Goal: Transaction & Acquisition: Purchase product/service

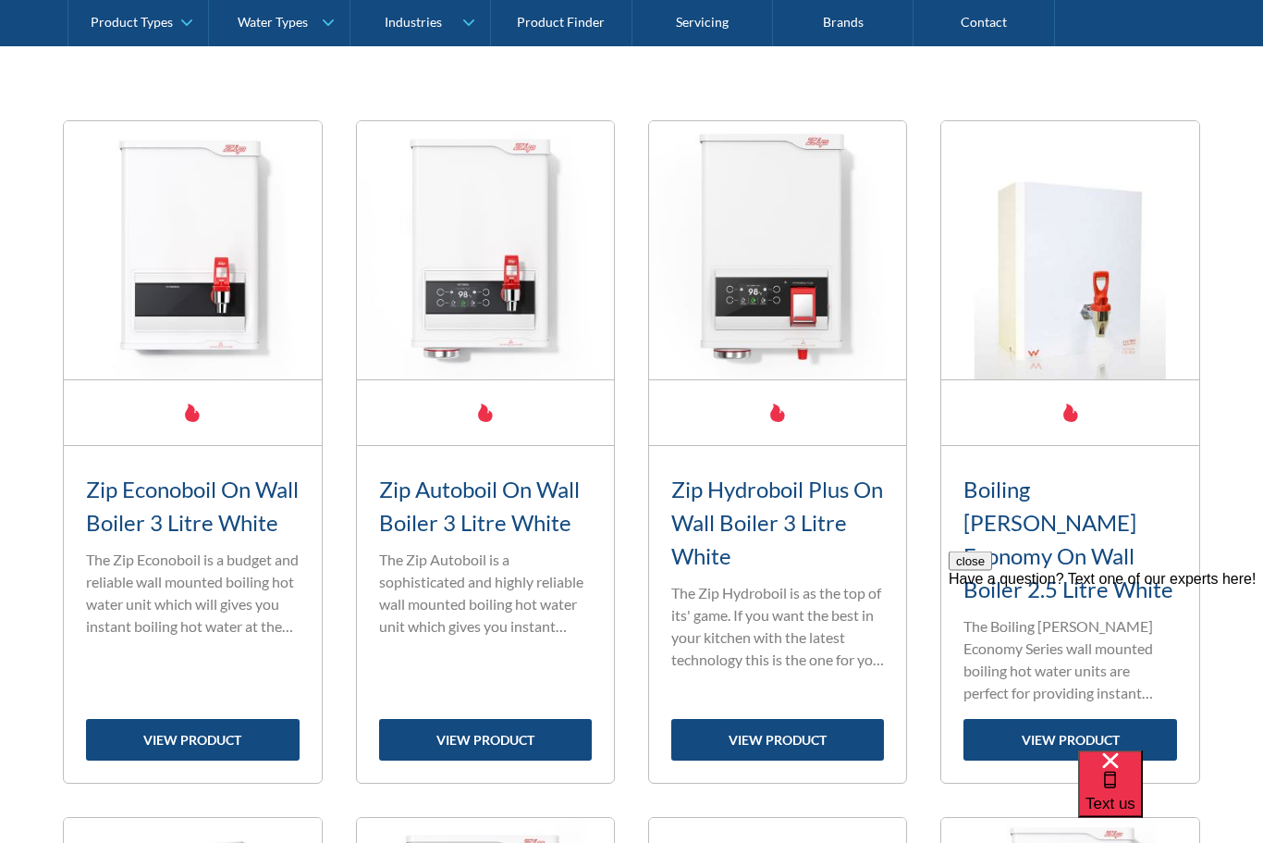
scroll to position [695, 0]
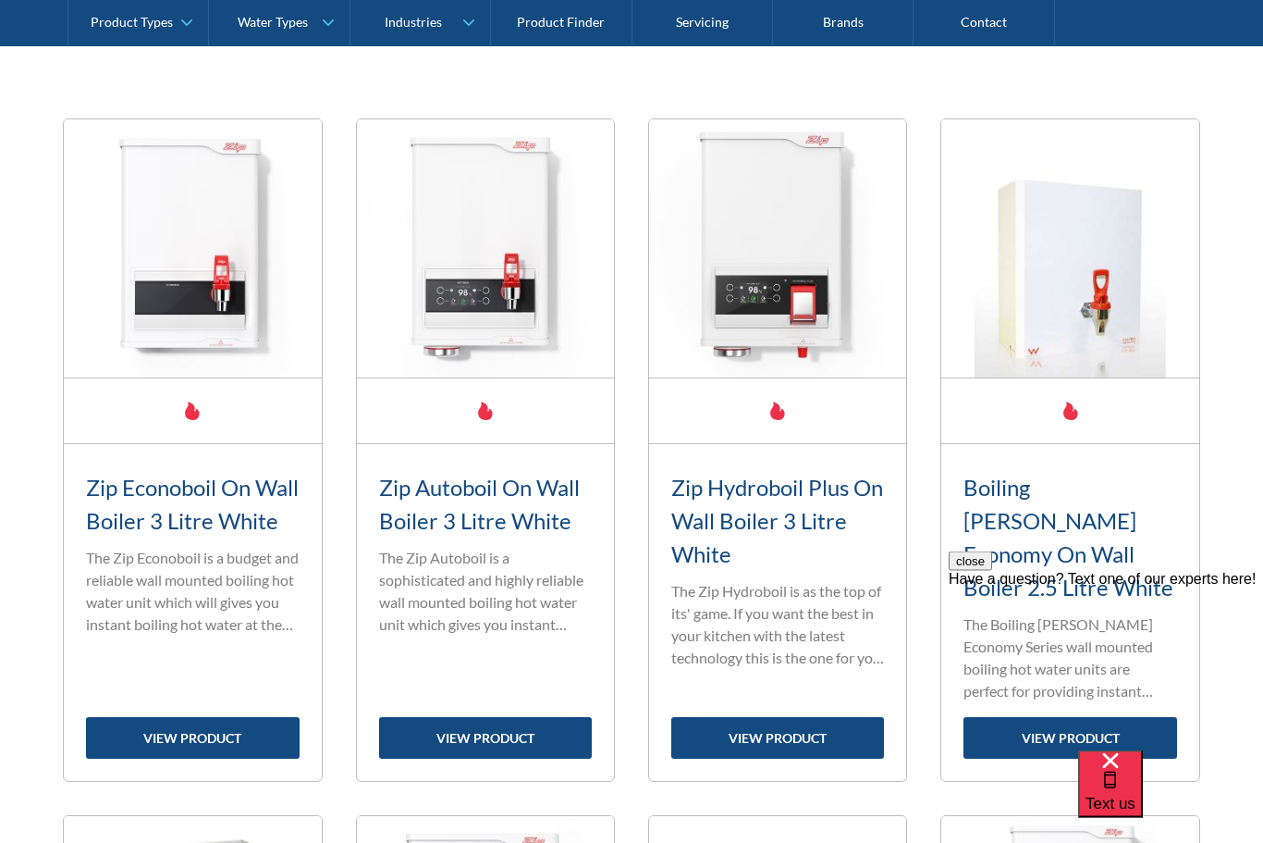
click at [1229, 558] on div "close Have a question? Text one of our experts here!" at bounding box center [1106, 661] width 314 height 222
click at [992, 570] on button "close" at bounding box center [970, 559] width 43 height 19
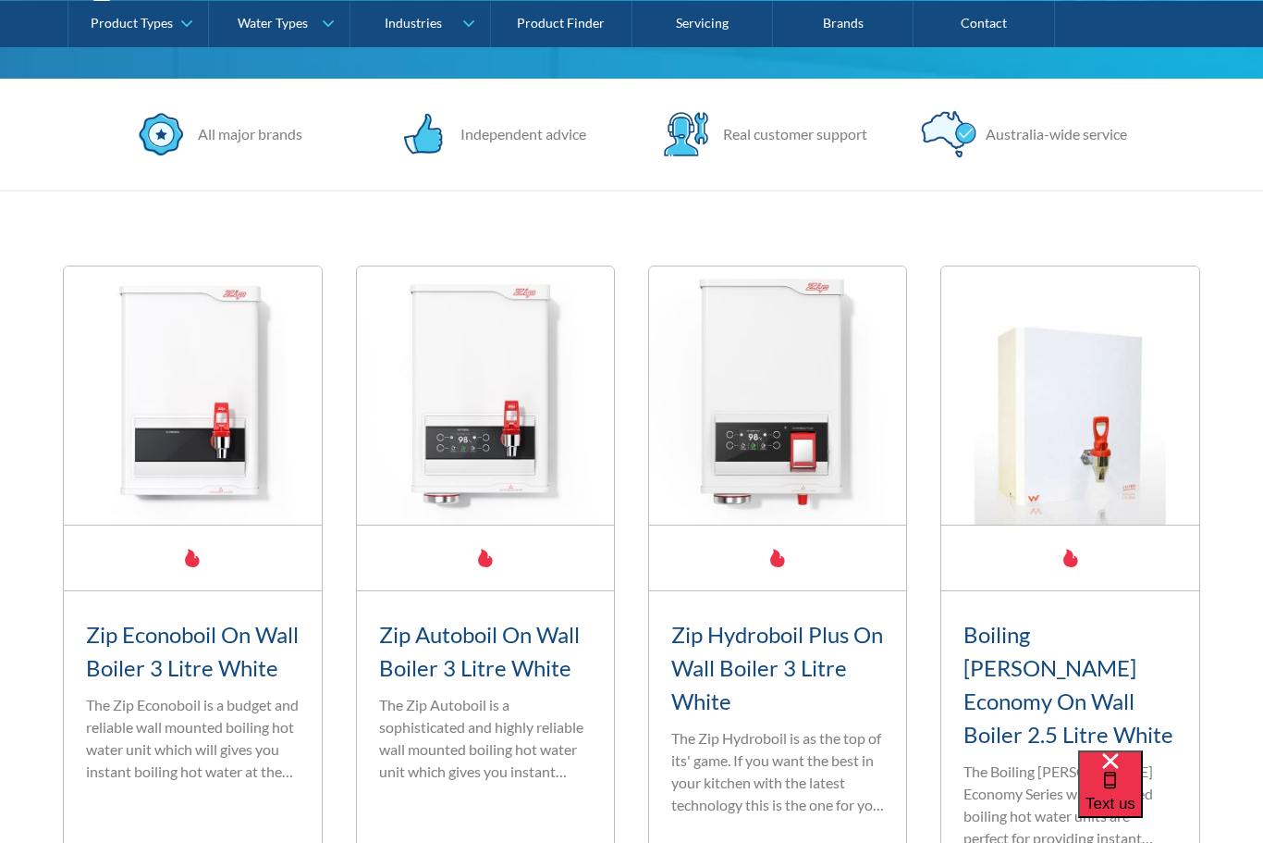
scroll to position [507, 0]
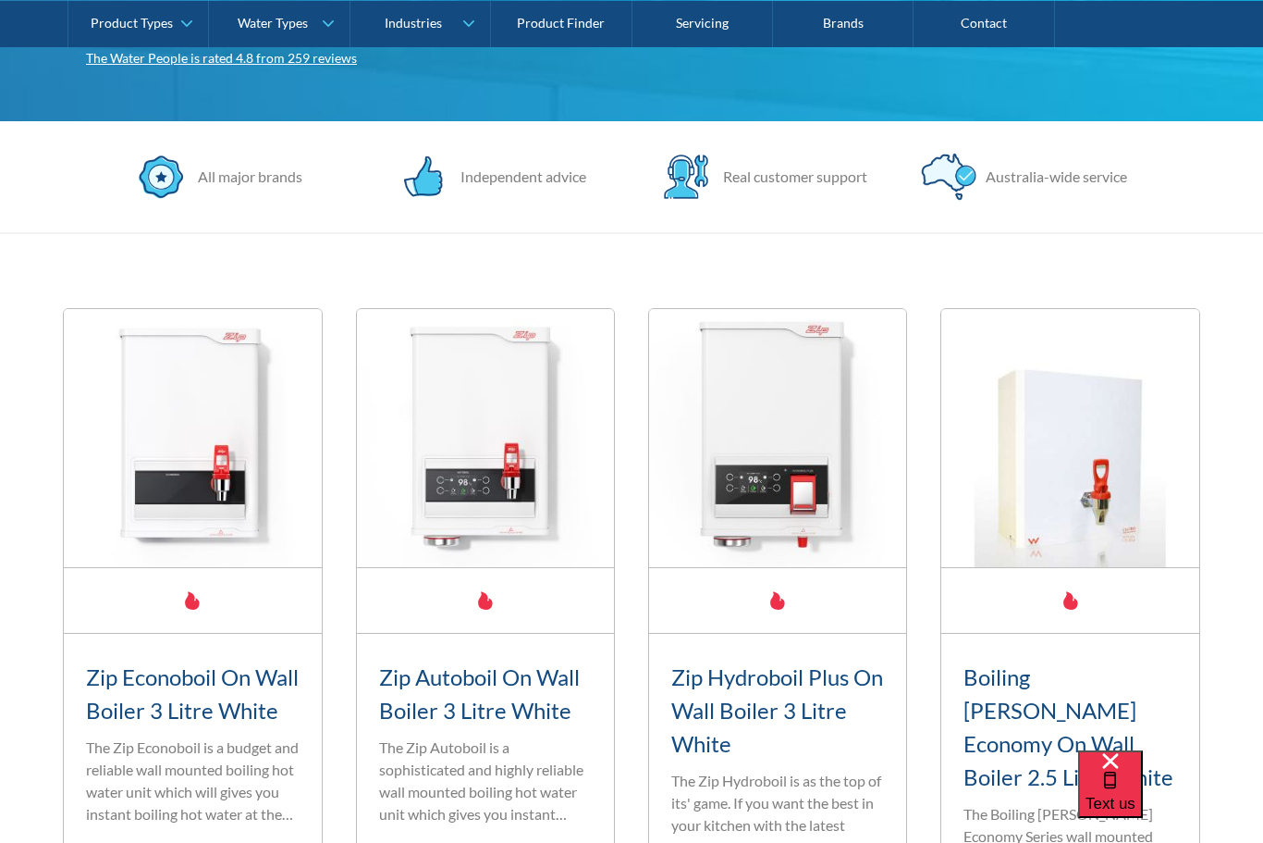
click at [321, 545] on img at bounding box center [192, 437] width 257 height 257
click at [1105, 690] on h3 "Boiling [PERSON_NAME] Economy On Wall Boiler 2.5 Litre White" at bounding box center [1070, 726] width 213 height 133
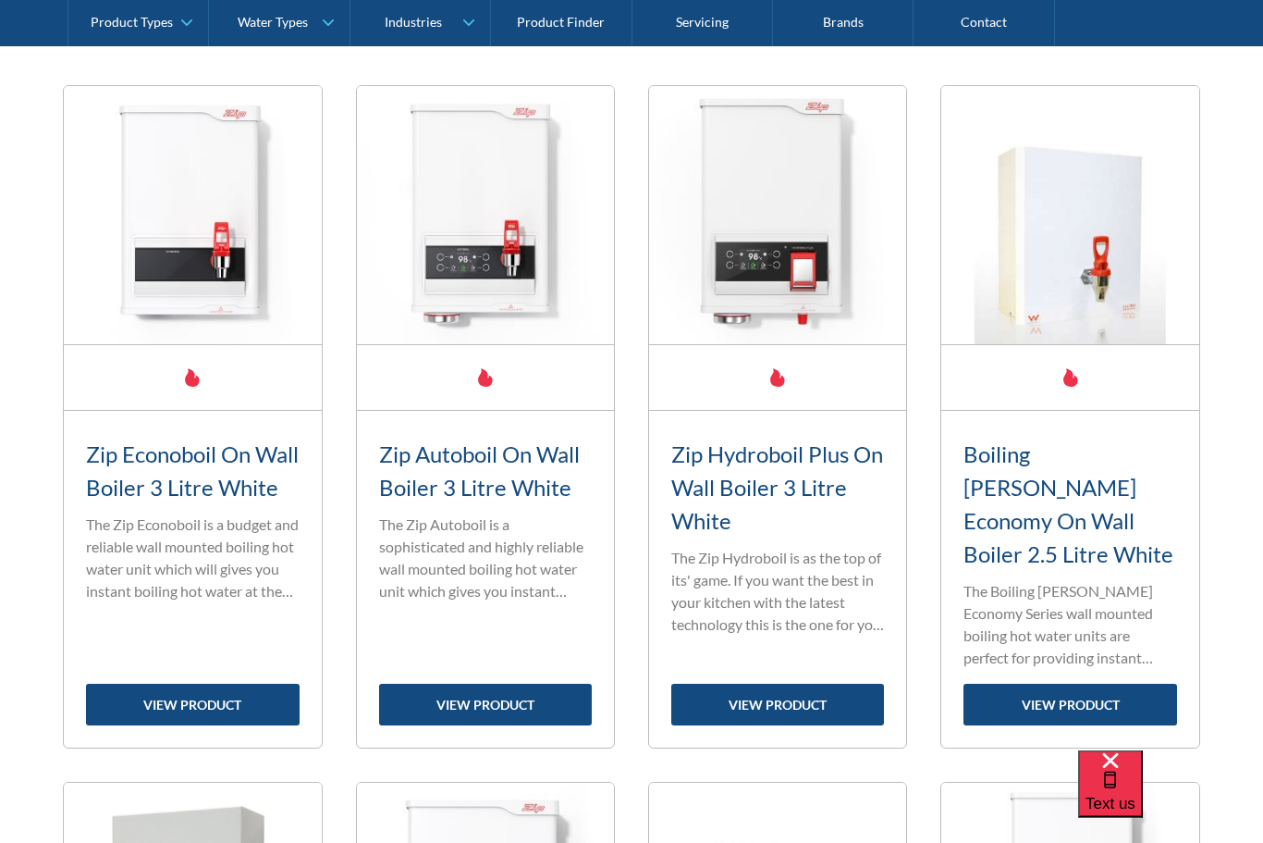
scroll to position [730, 0]
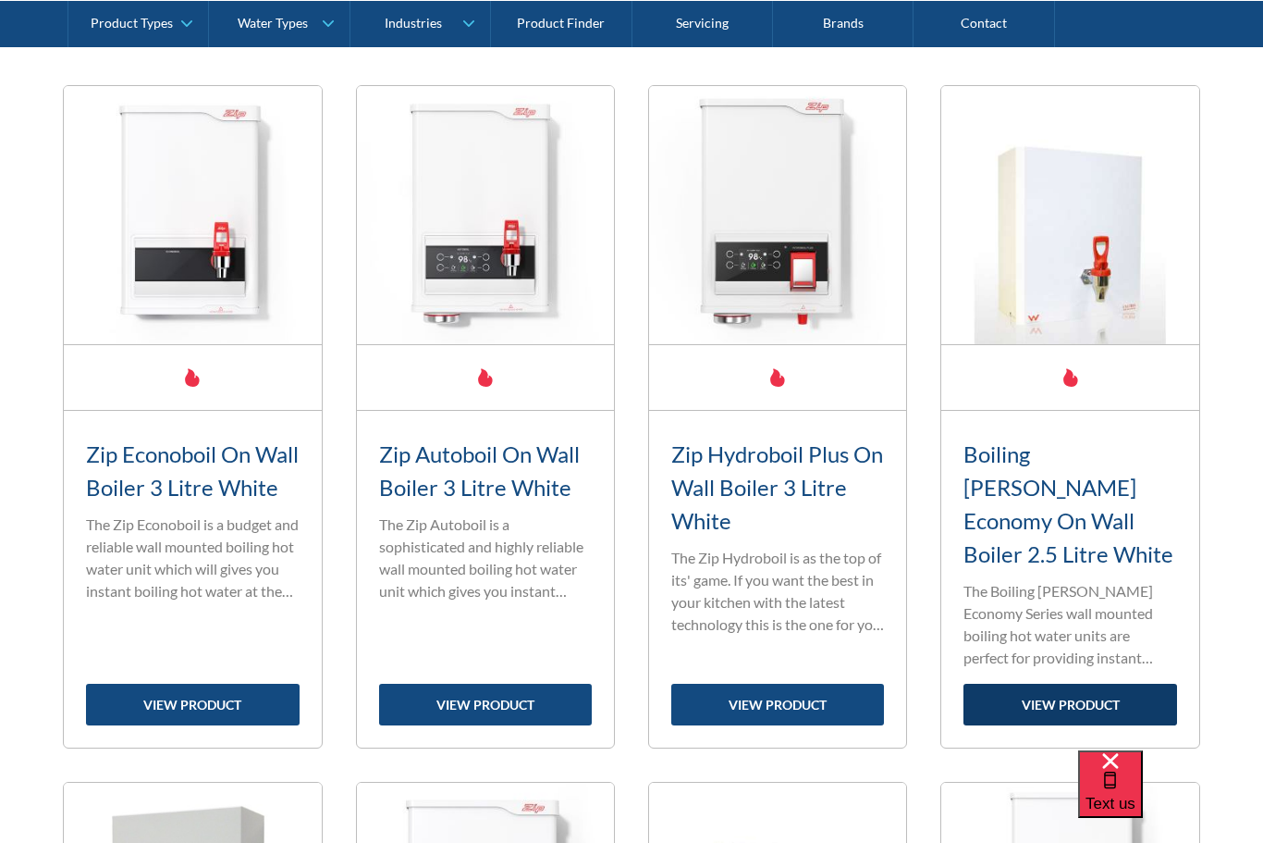
click at [1087, 683] on link "view product" at bounding box center [1070, 704] width 213 height 42
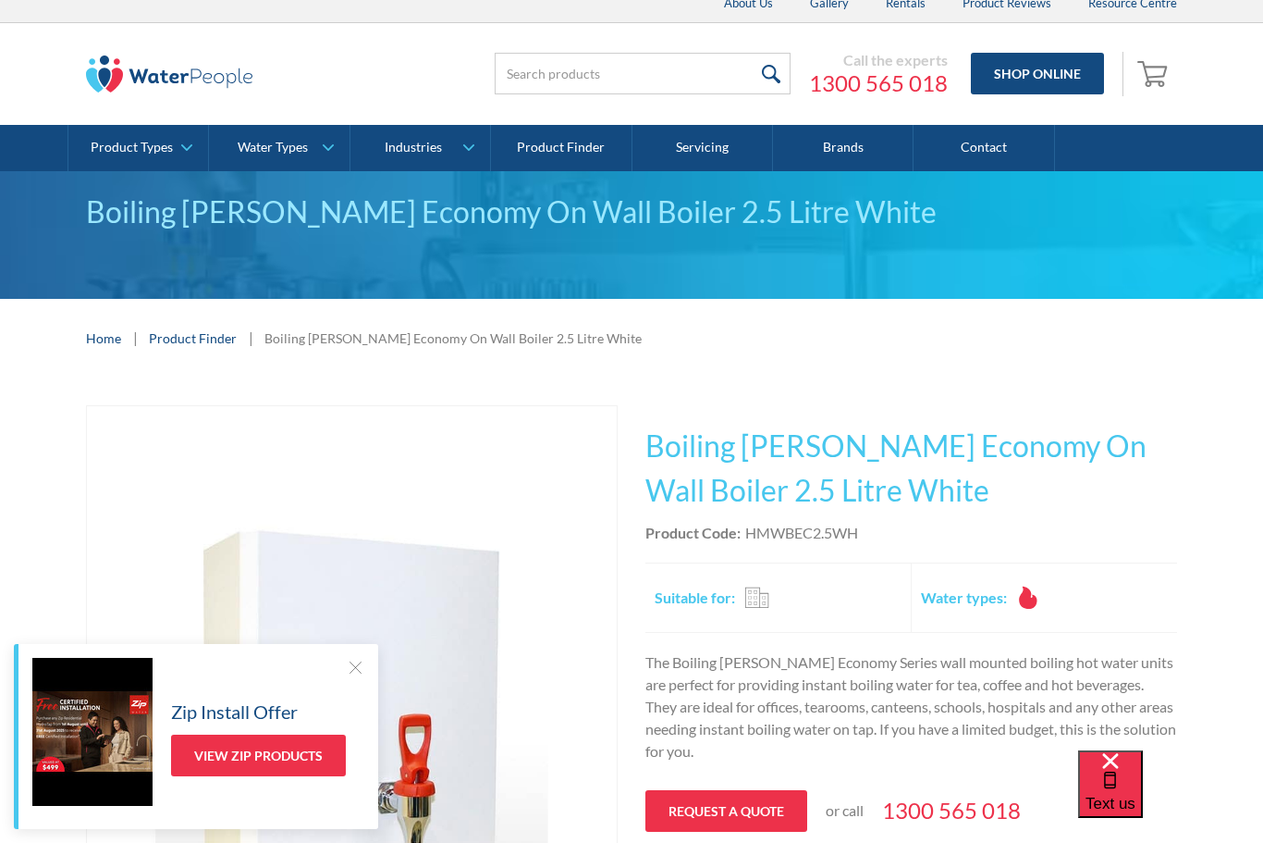
scroll to position [13, 0]
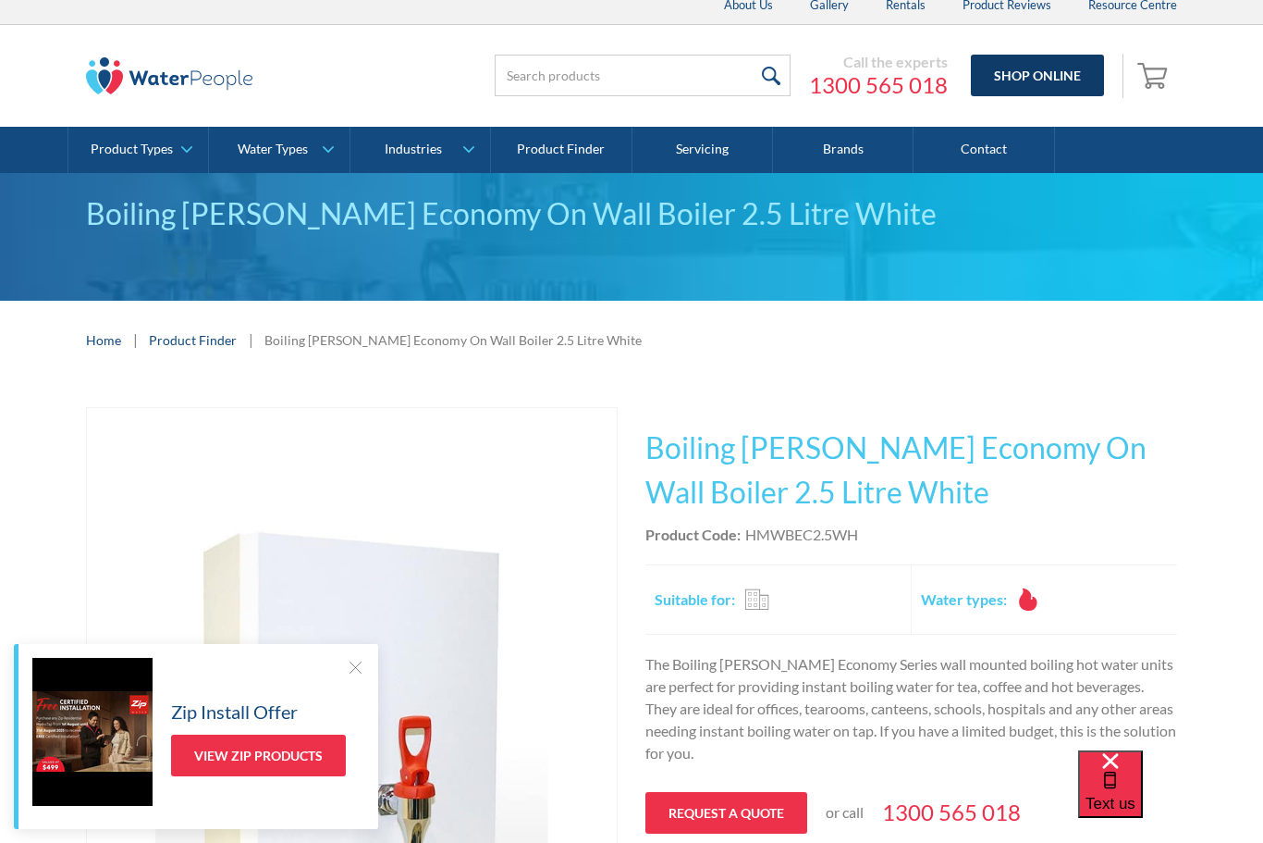
click at [1056, 85] on link "Shop Online" at bounding box center [1037, 76] width 133 height 42
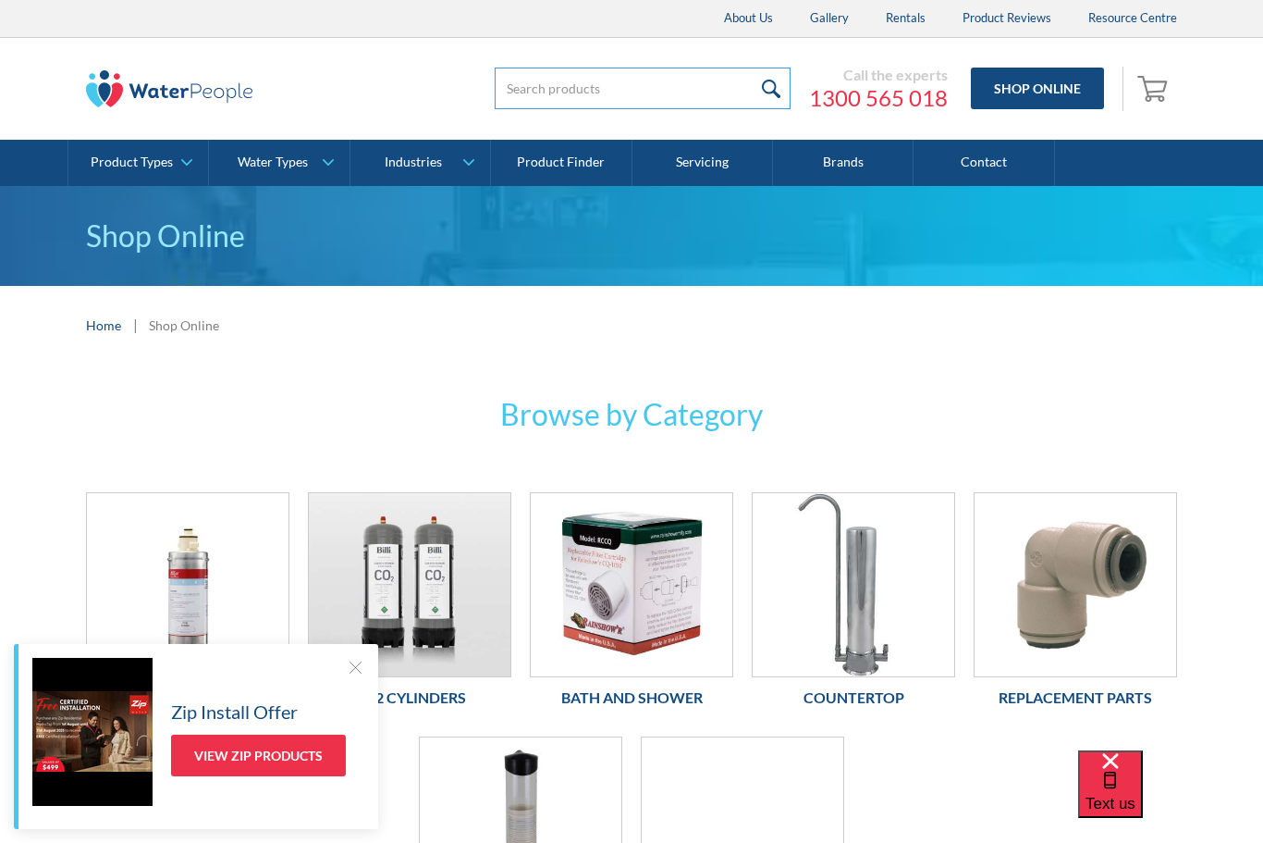
click at [544, 89] on input "search" at bounding box center [643, 89] width 296 height 42
type input "Boiling [PERSON_NAME]"
click at [763, 92] on input "submit" at bounding box center [771, 89] width 40 height 42
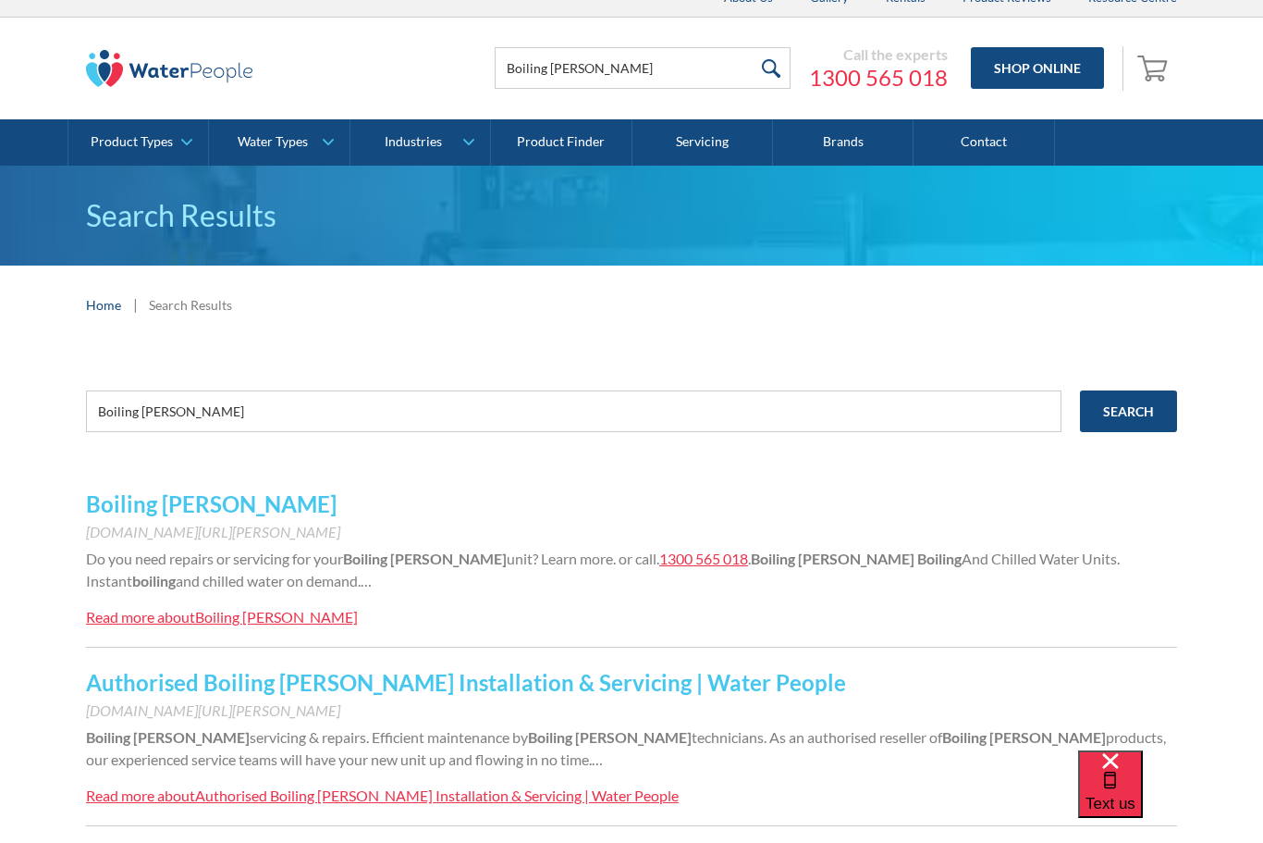
scroll to position [22, 0]
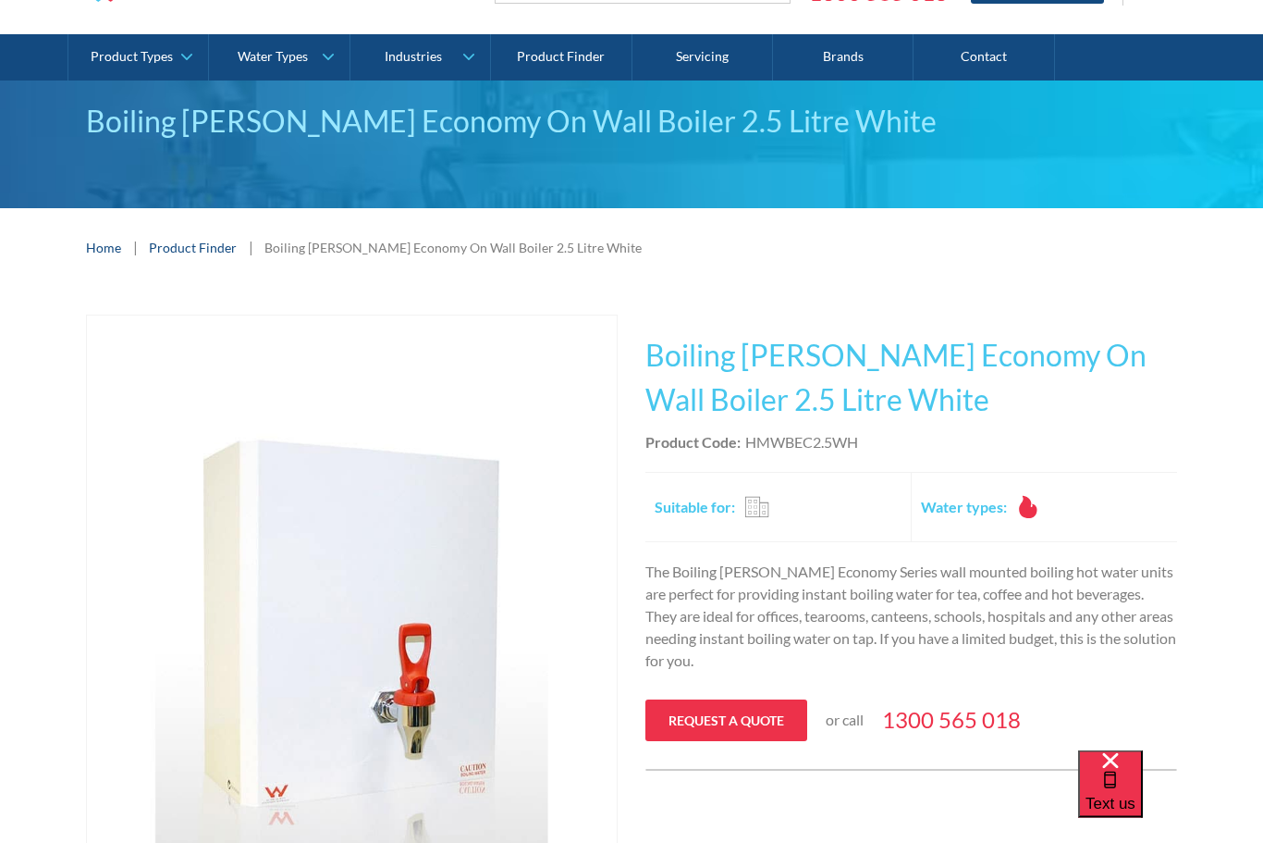
scroll to position [105, 0]
